Goal: Task Accomplishment & Management: Use online tool/utility

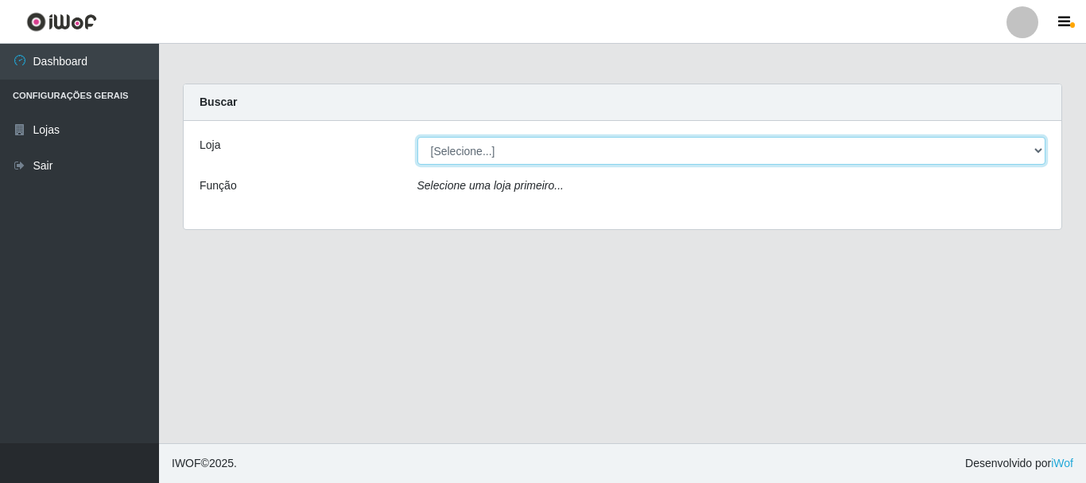
drag, startPoint x: 474, startPoint y: 142, endPoint x: 478, endPoint y: 155, distance: 14.1
click at [474, 142] on select "[Selecione...] [GEOGRAPHIC_DATA] [GEOGRAPHIC_DATA]" at bounding box center [731, 151] width 629 height 28
select select "64"
click at [417, 137] on select "[Selecione...] [GEOGRAPHIC_DATA] [GEOGRAPHIC_DATA]" at bounding box center [731, 151] width 629 height 28
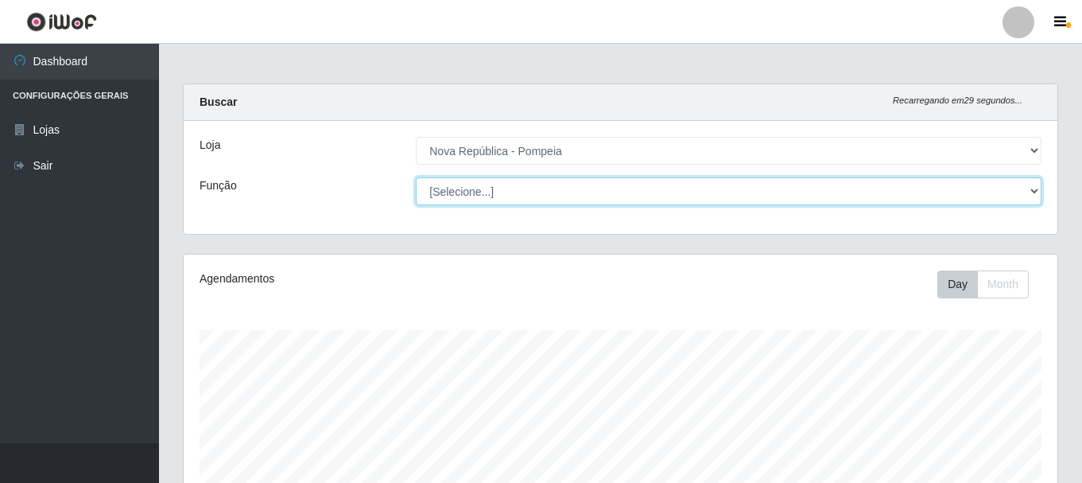
scroll to position [330, 874]
click at [492, 198] on select "[Selecione...] Balconista Operador de Caixa Recepcionista Repositor" at bounding box center [729, 191] width 626 height 28
select select "22"
click at [416, 177] on select "[Selecione...] Balconista Operador de Caixa Recepcionista Repositor" at bounding box center [729, 191] width 626 height 28
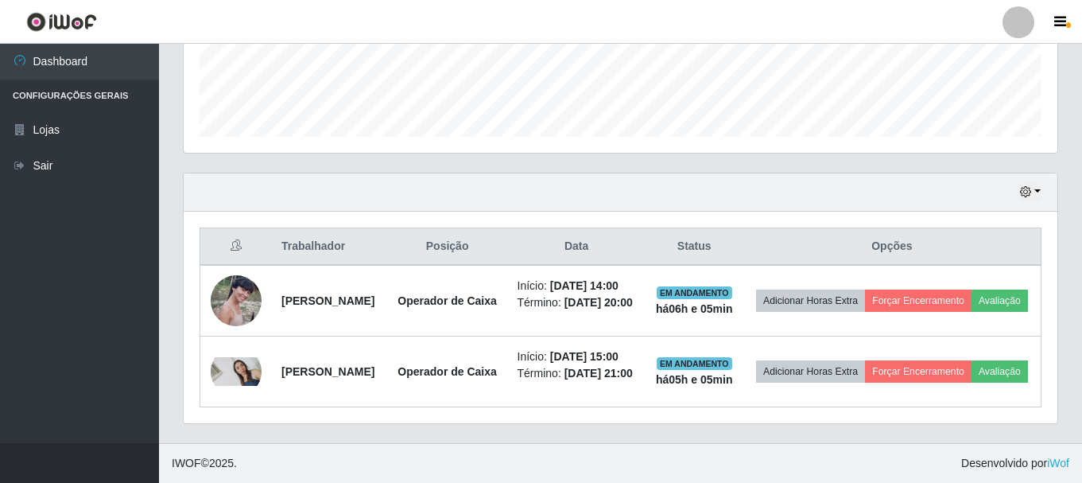
scroll to position [489, 0]
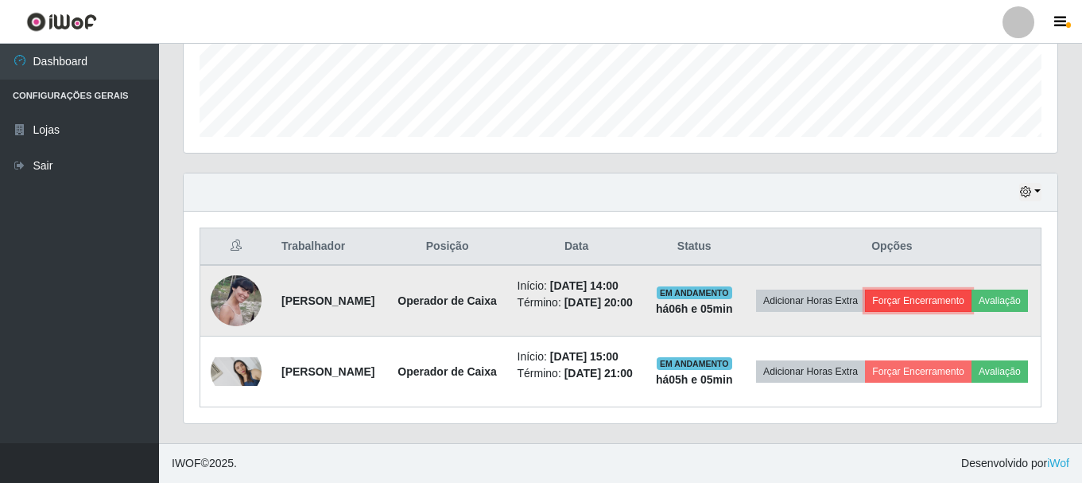
click at [960, 289] on button "Forçar Encerramento" at bounding box center [918, 300] width 107 height 22
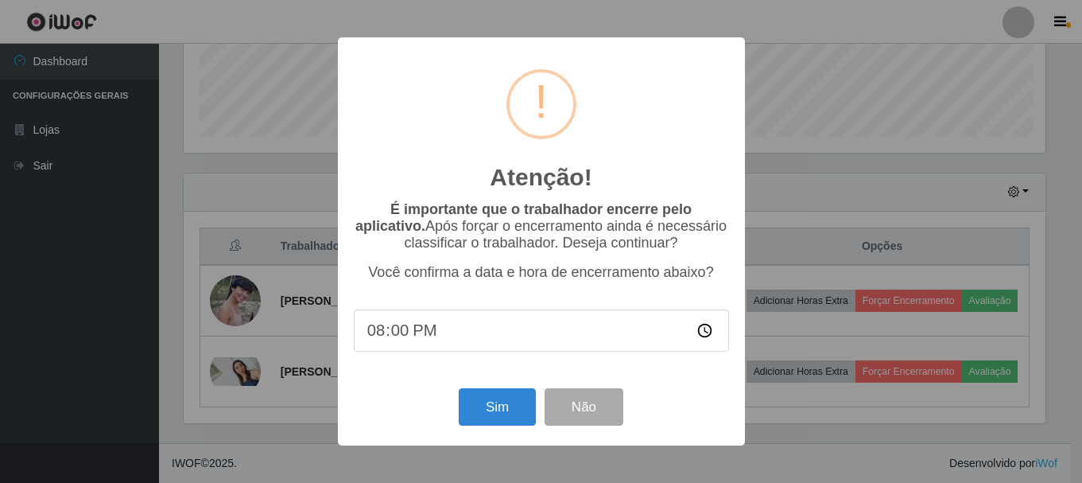
scroll to position [330, 866]
click at [502, 409] on button "Sim" at bounding box center [498, 406] width 77 height 37
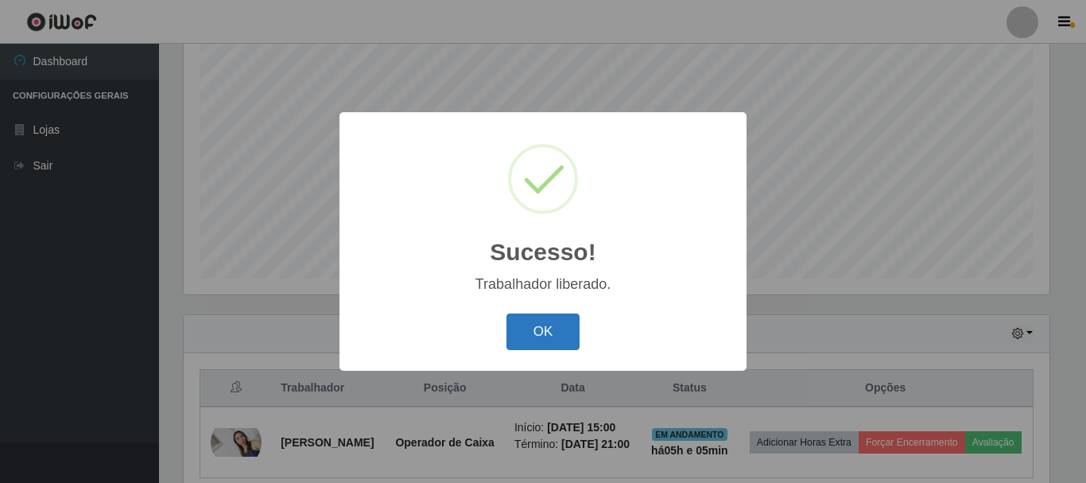
click at [561, 338] on button "OK" at bounding box center [543, 331] width 74 height 37
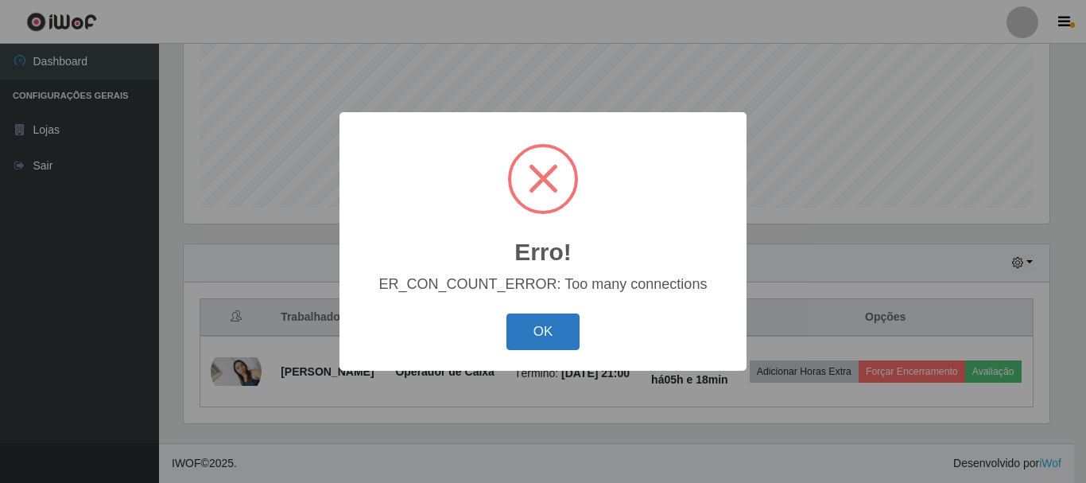
click at [549, 331] on button "OK" at bounding box center [543, 331] width 74 height 37
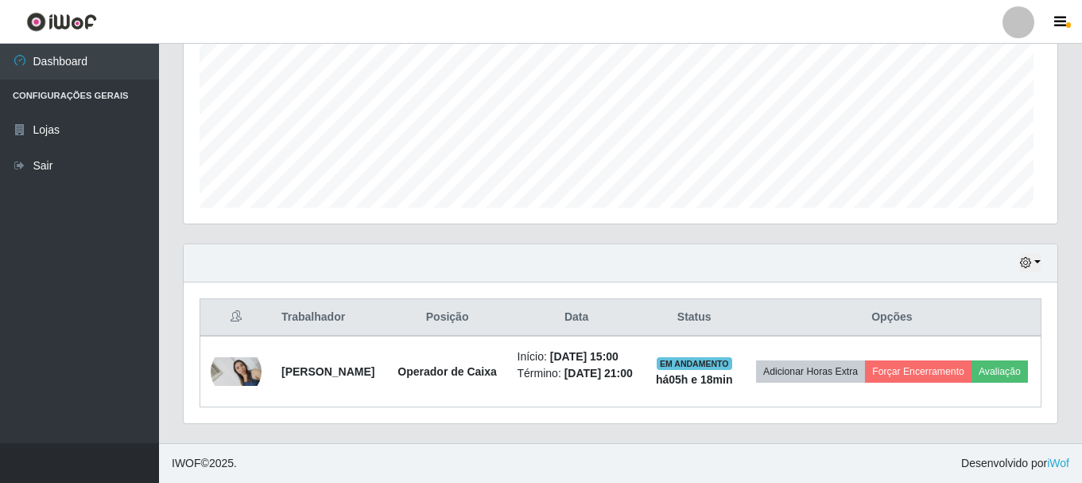
scroll to position [330, 874]
